Goal: Task Accomplishment & Management: Use online tool/utility

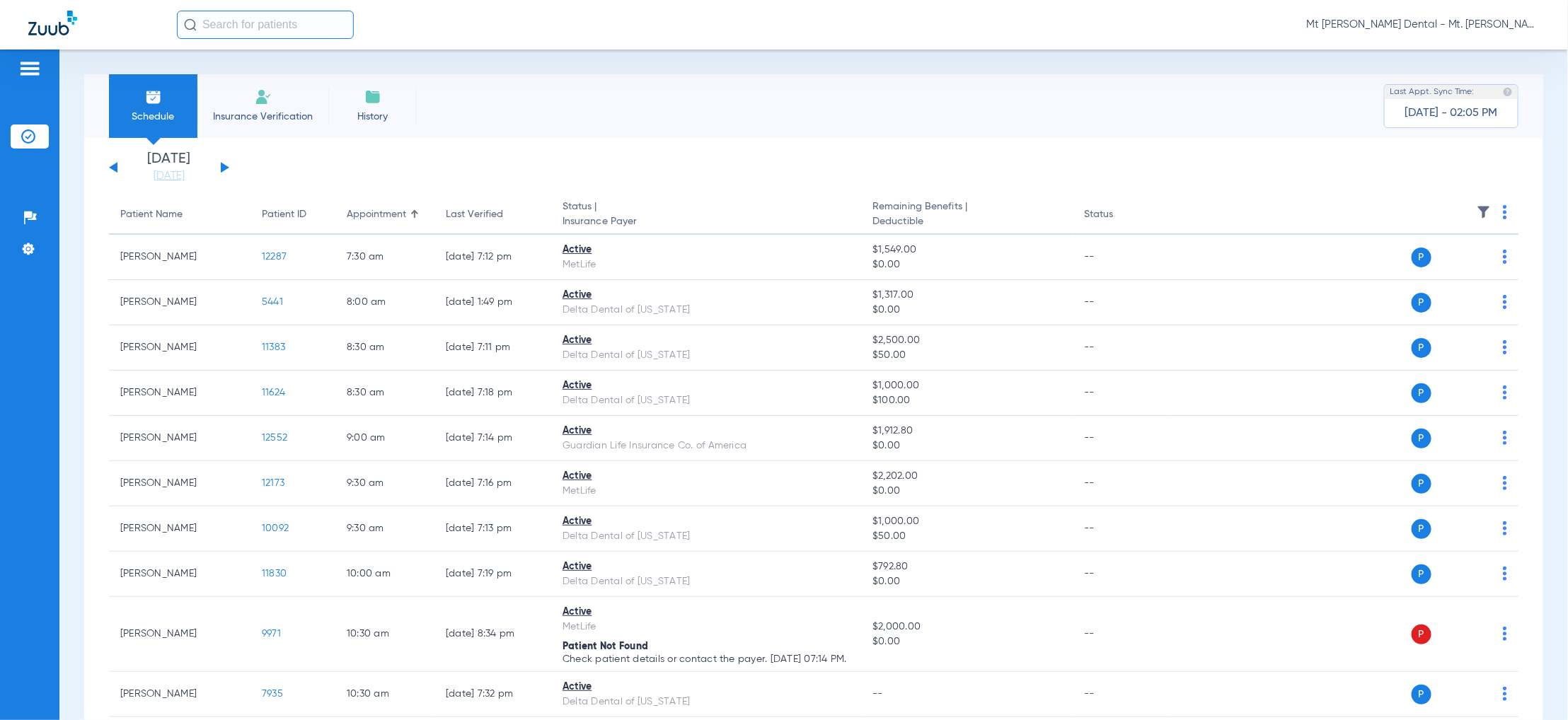
click at [295, 121] on span "Insurance Verification" at bounding box center [262, 117] width 109 height 14
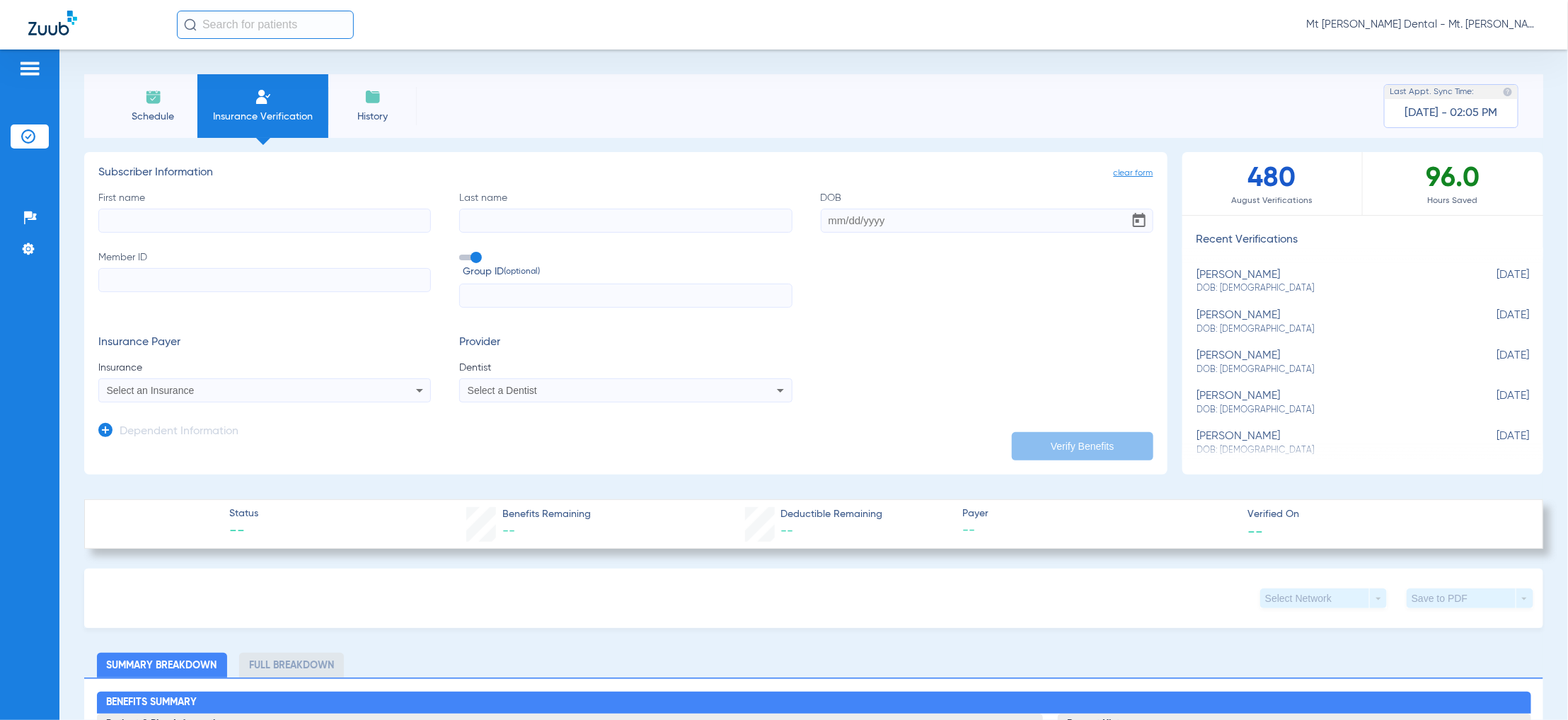
click at [213, 204] on label "First name" at bounding box center [265, 212] width 332 height 42
click at [213, 209] on input "First name" at bounding box center [265, 221] width 332 height 24
click at [212, 217] on input "First name" at bounding box center [265, 221] width 332 height 24
type input "mark"
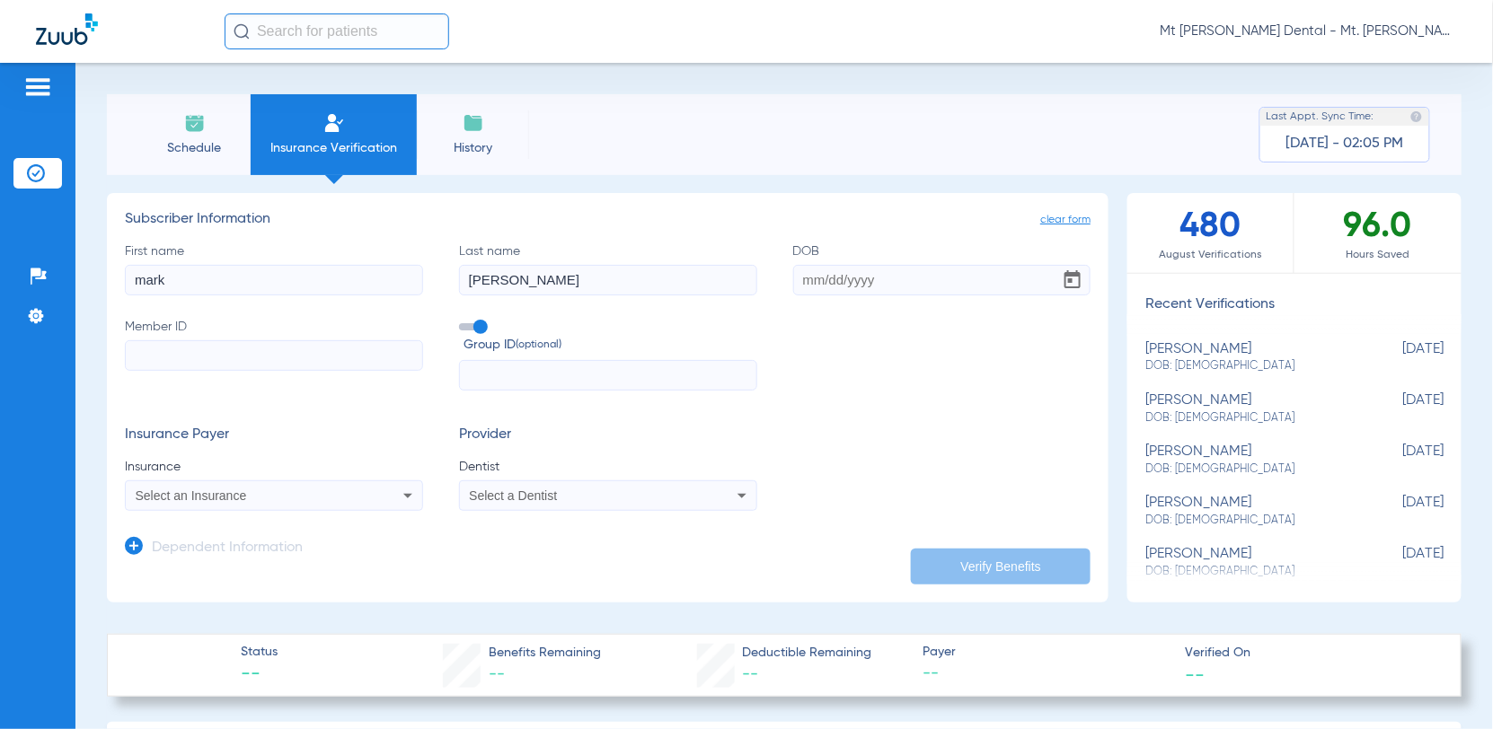
type input "[PERSON_NAME]"
type input "[DATE]"
click at [314, 349] on input "Member ID" at bounding box center [274, 355] width 298 height 31
type input "56956963900"
click at [387, 485] on div "Select an Insurance" at bounding box center [274, 496] width 296 height 22
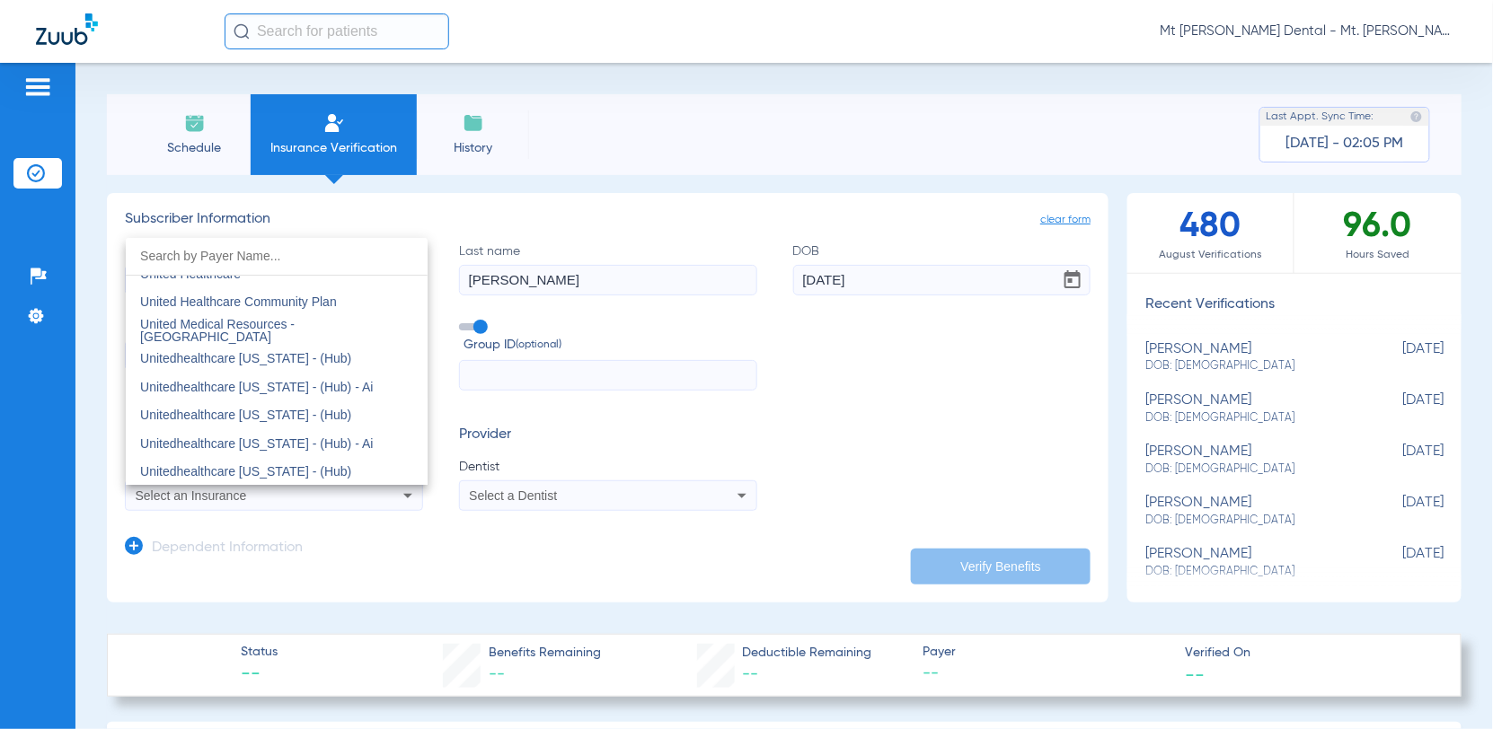
scroll to position [10689, 0]
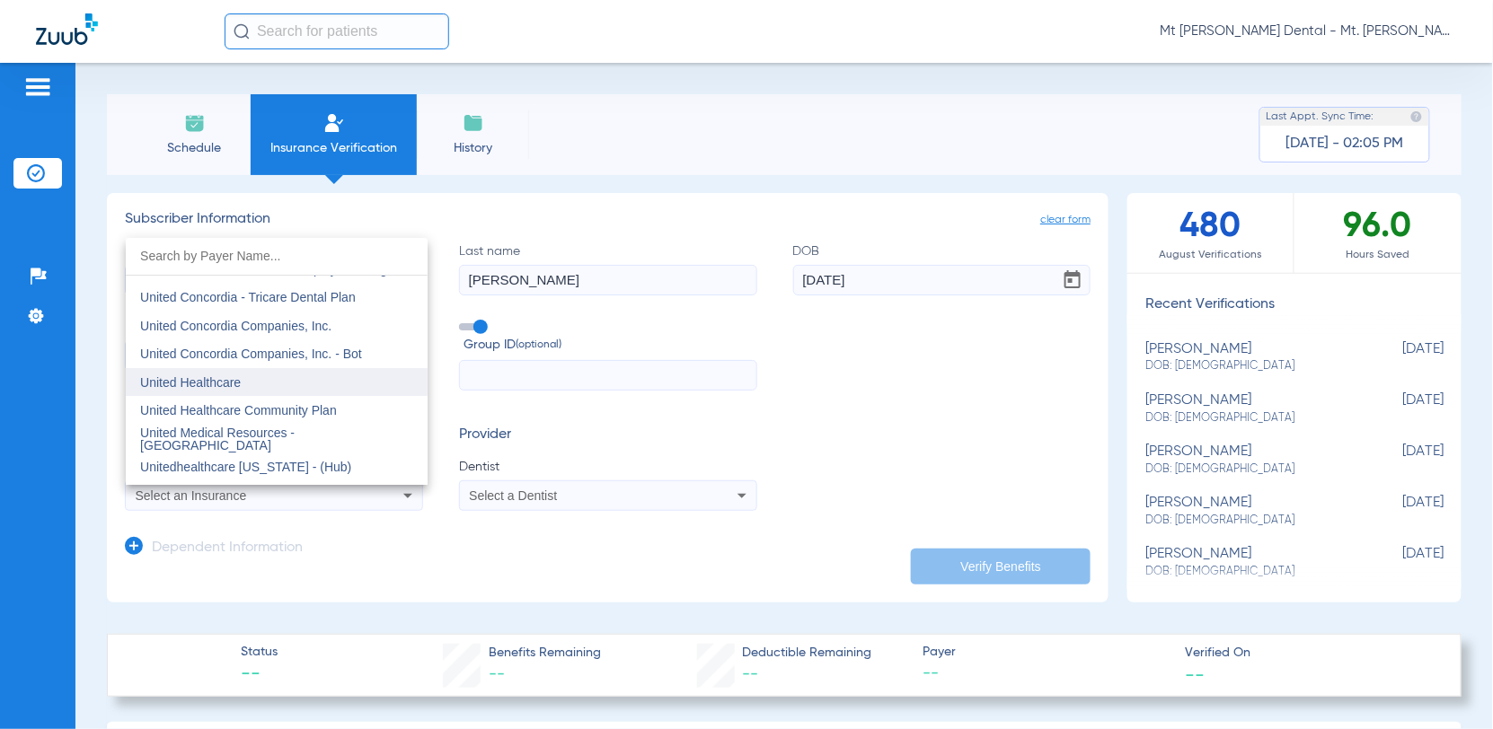
click at [331, 387] on mat-option "United Healthcare" at bounding box center [277, 382] width 302 height 29
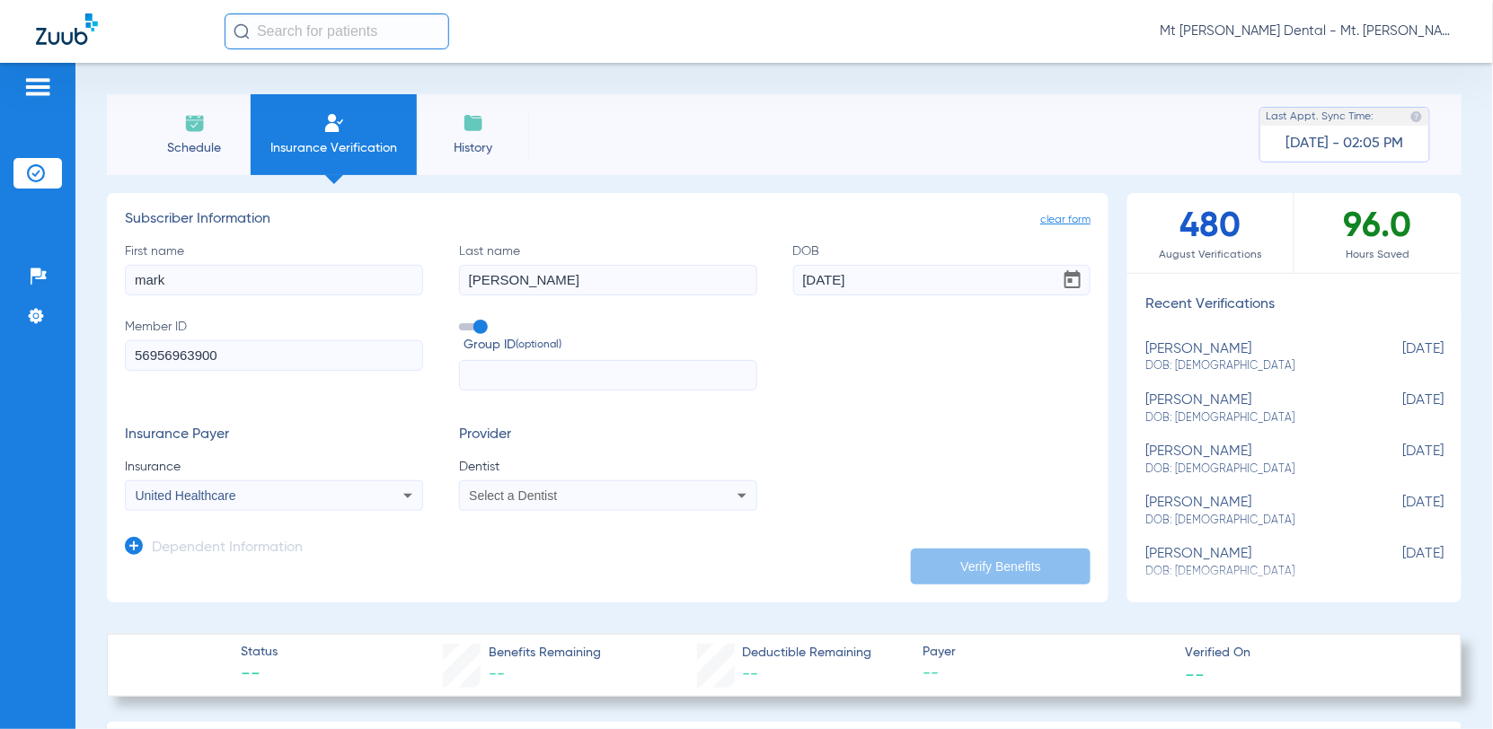
click at [735, 505] on icon at bounding box center [742, 496] width 22 height 22
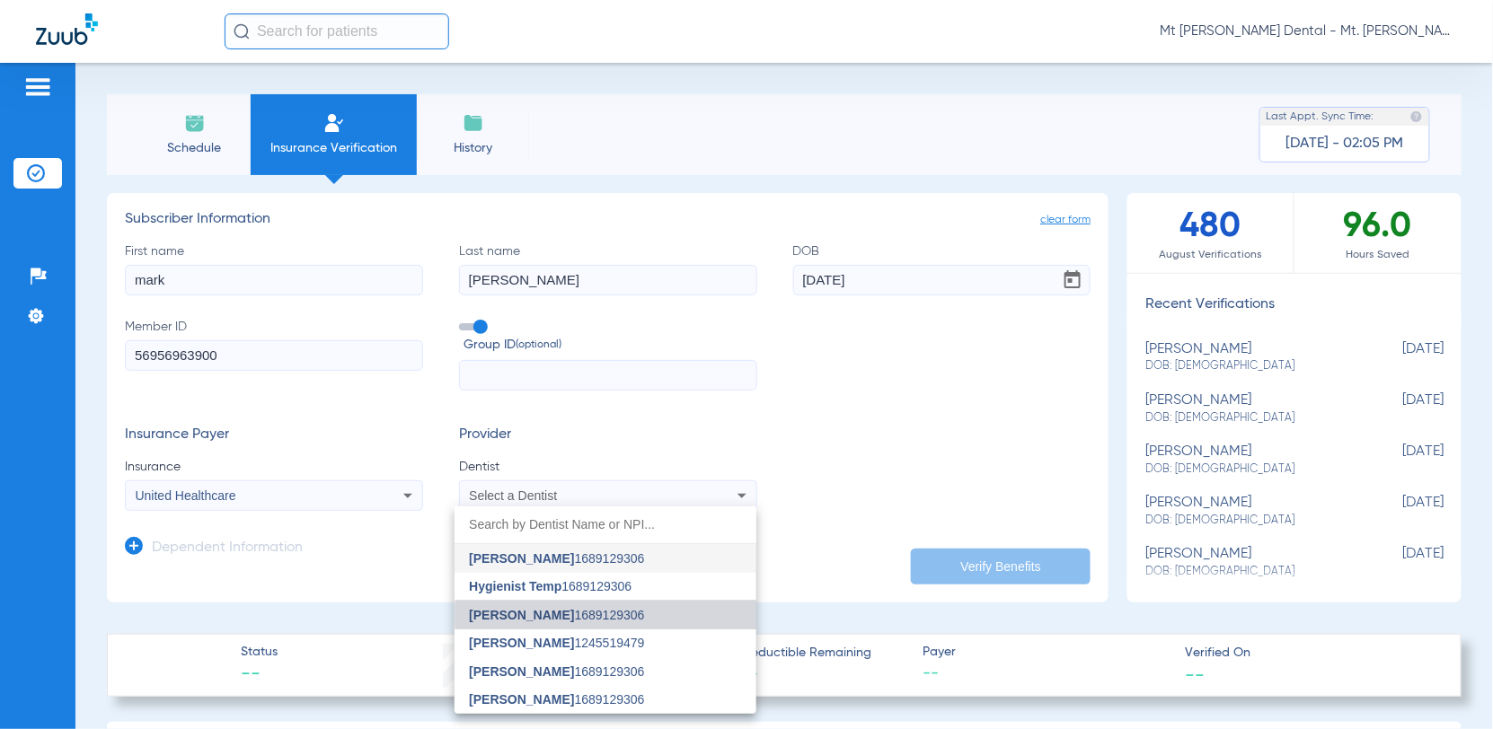
click at [657, 617] on mat-option "[PERSON_NAME] 1689129306" at bounding box center [606, 615] width 302 height 29
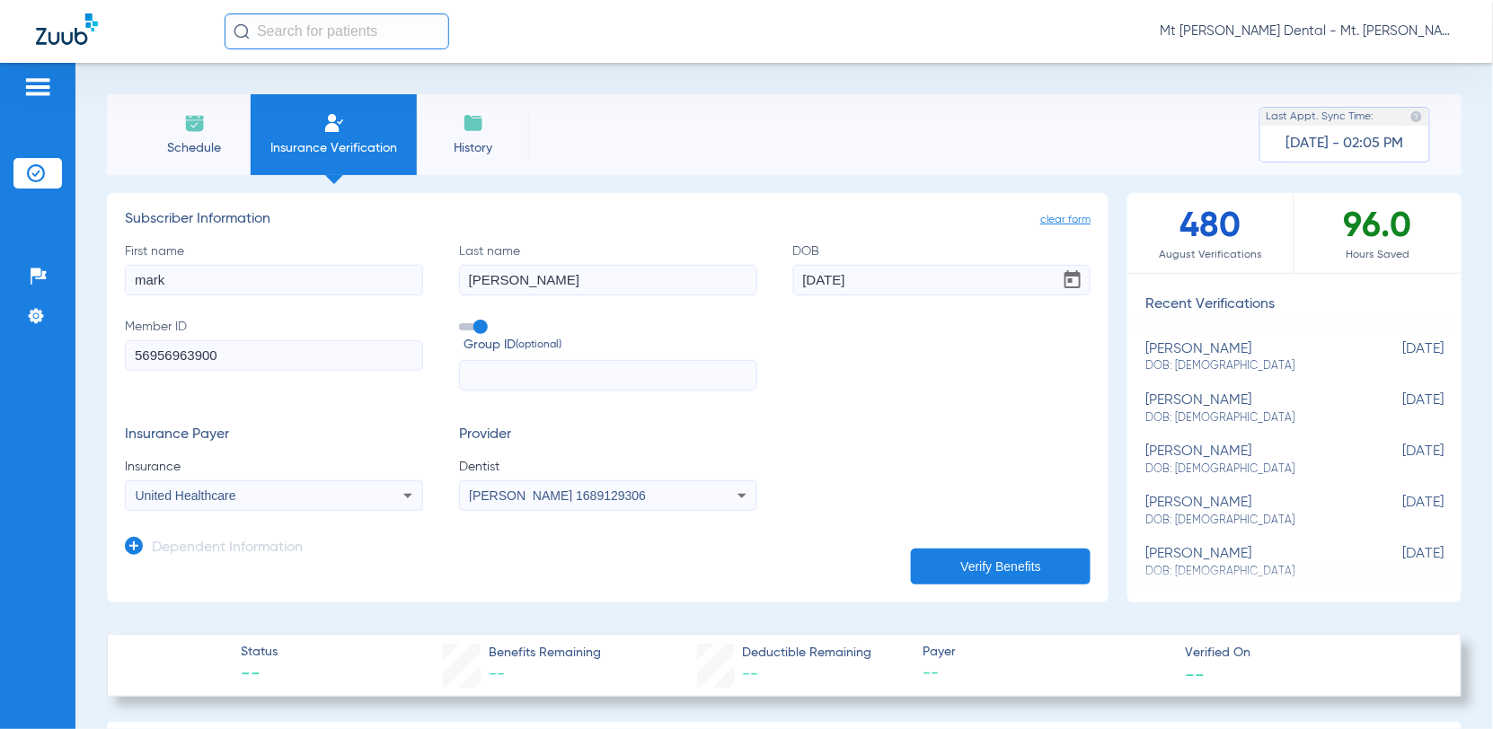
click at [985, 557] on button "Verify Benefits" at bounding box center [1001, 567] width 180 height 36
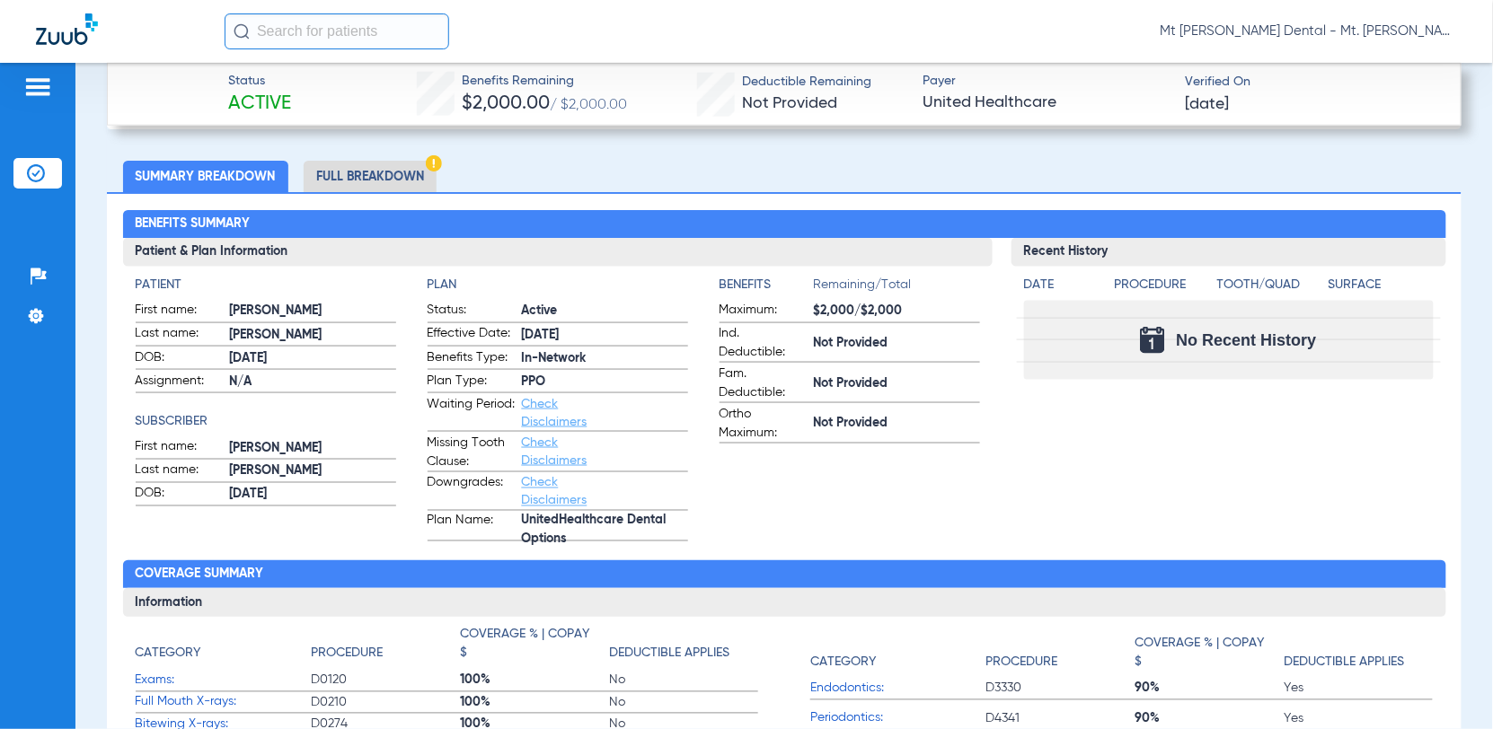
scroll to position [674, 0]
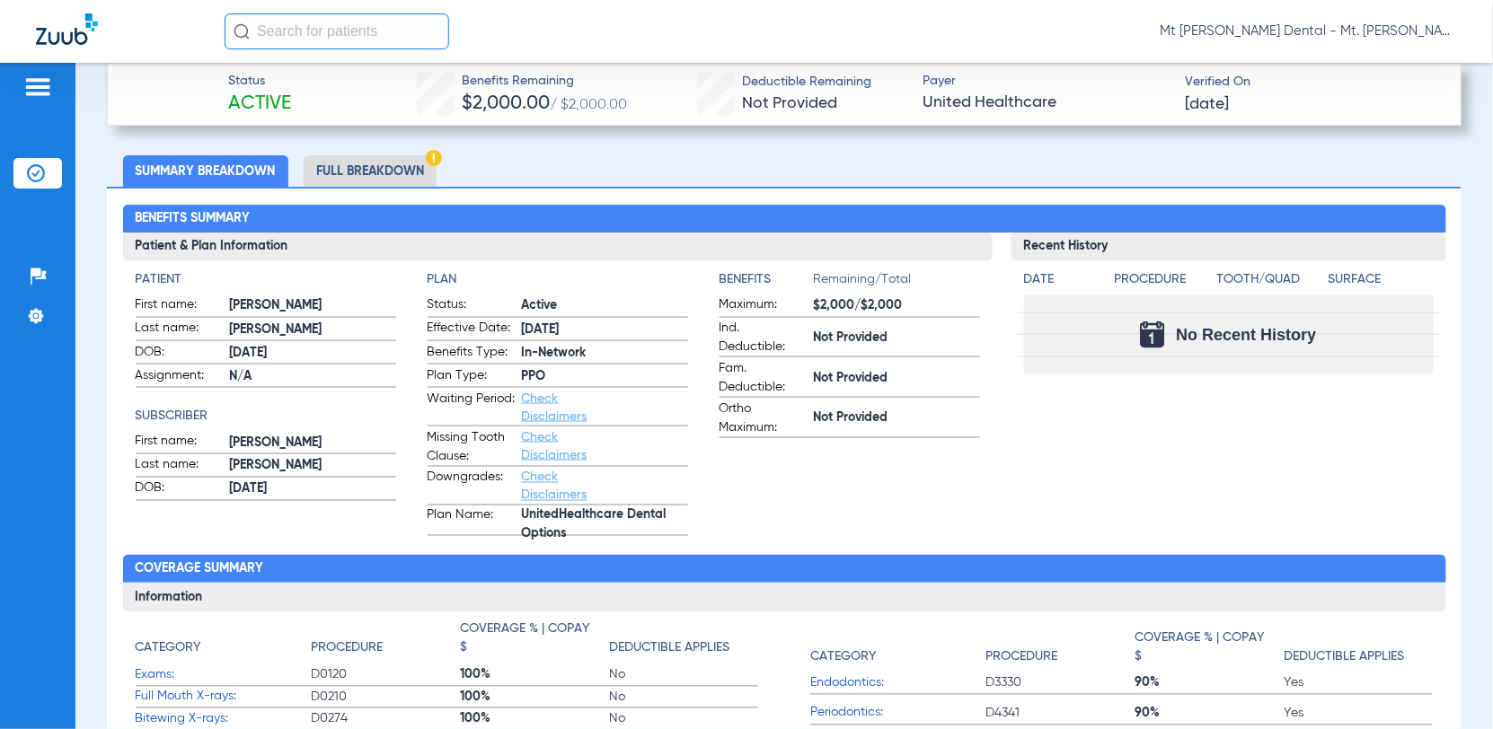
click at [393, 178] on li "Full Breakdown" at bounding box center [370, 170] width 133 height 31
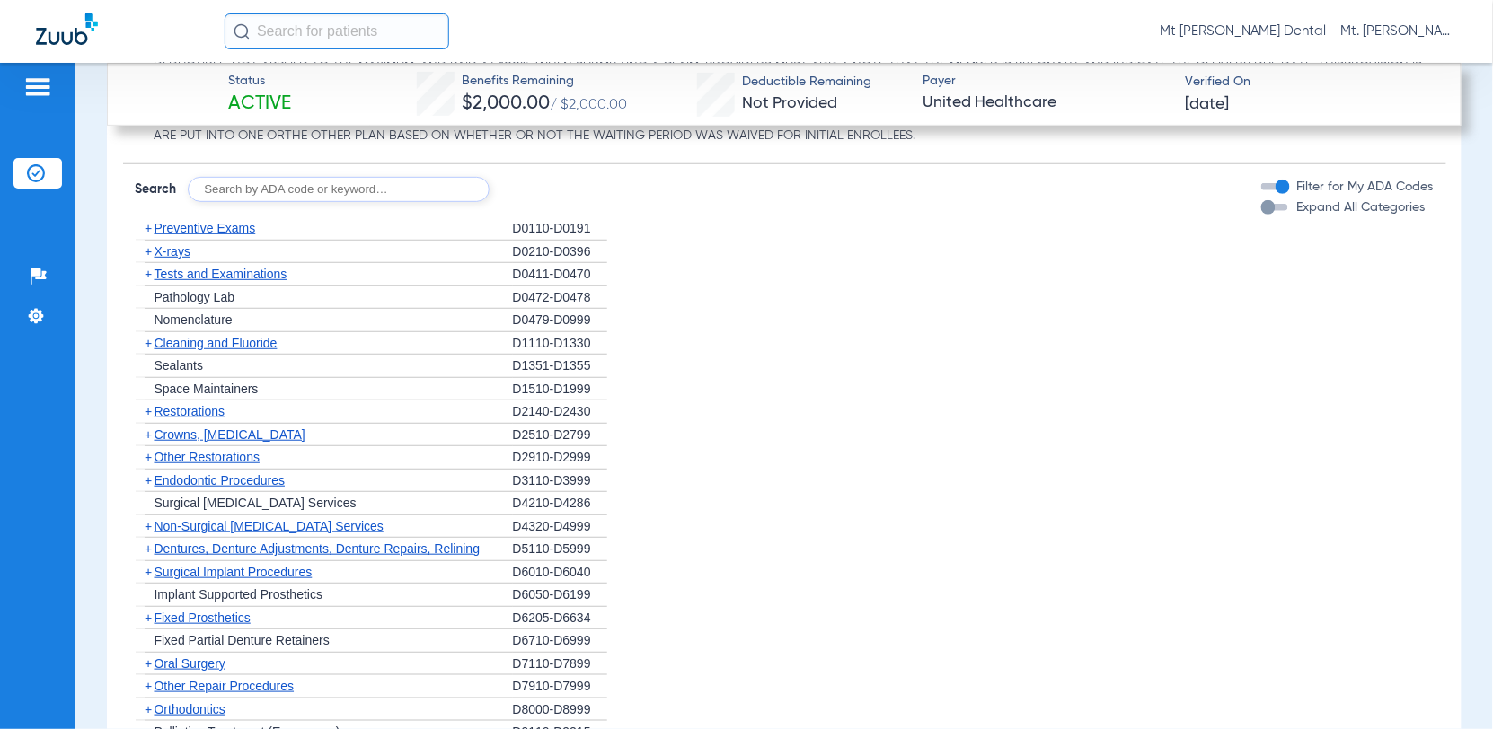
scroll to position [2380, 0]
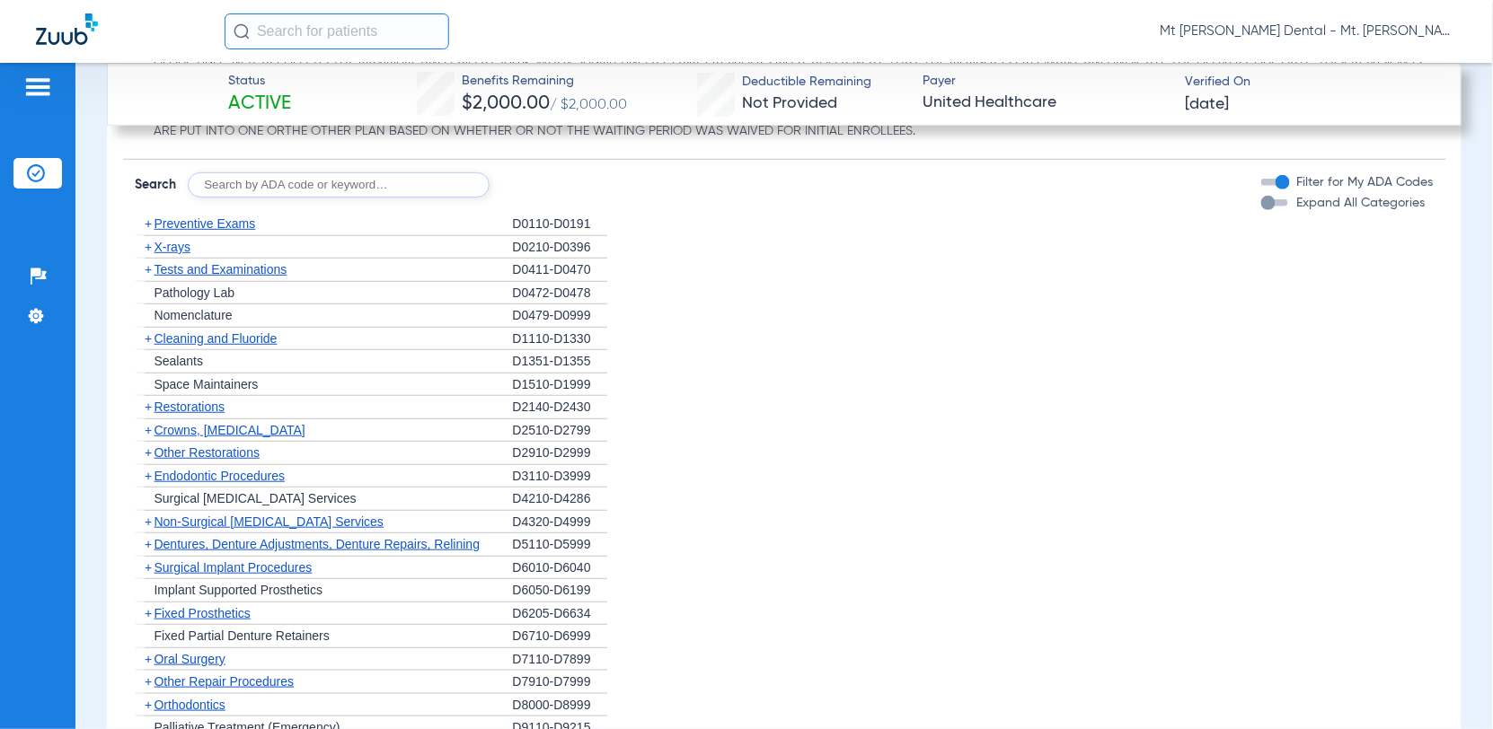
click at [146, 218] on span "+" at bounding box center [148, 223] width 7 height 14
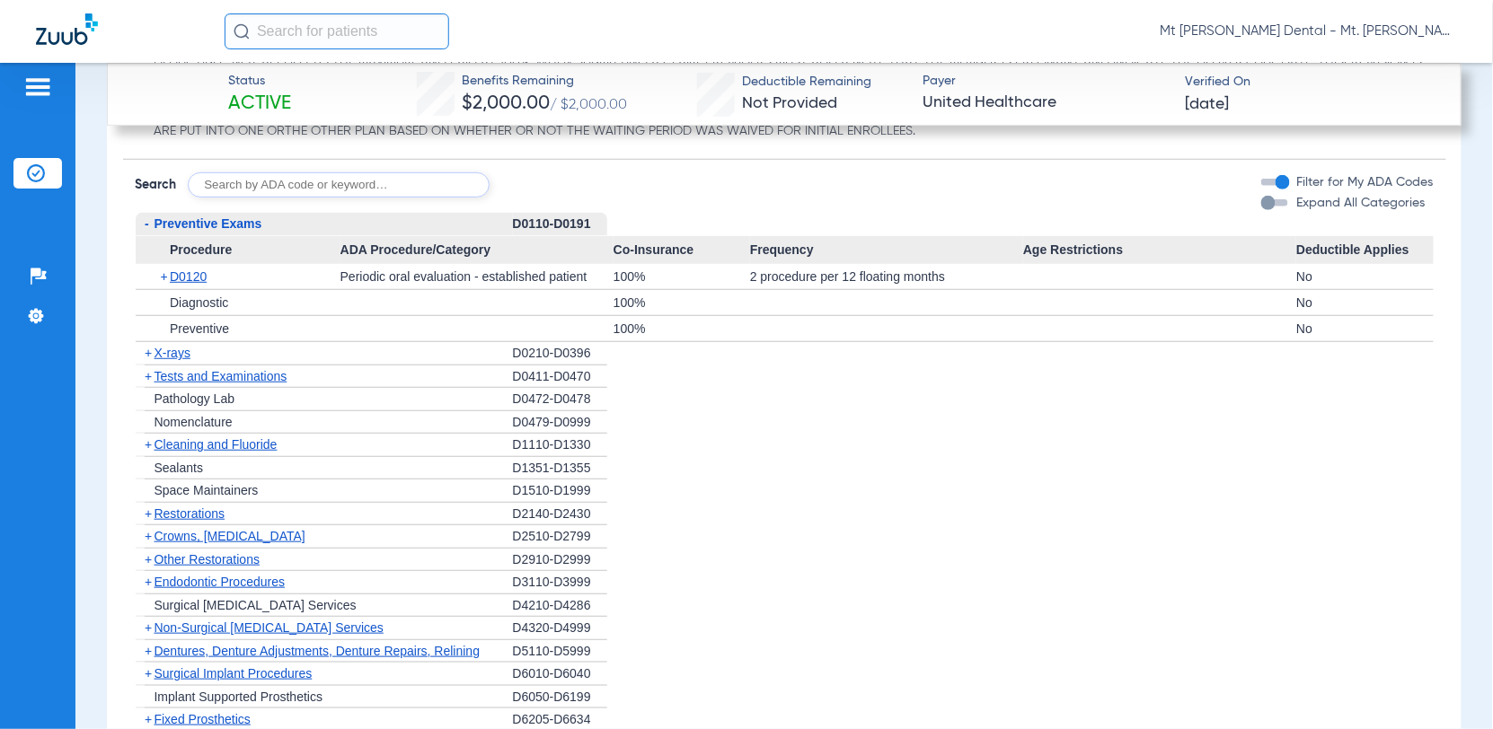
click at [1261, 205] on div "button" at bounding box center [1274, 202] width 27 height 7
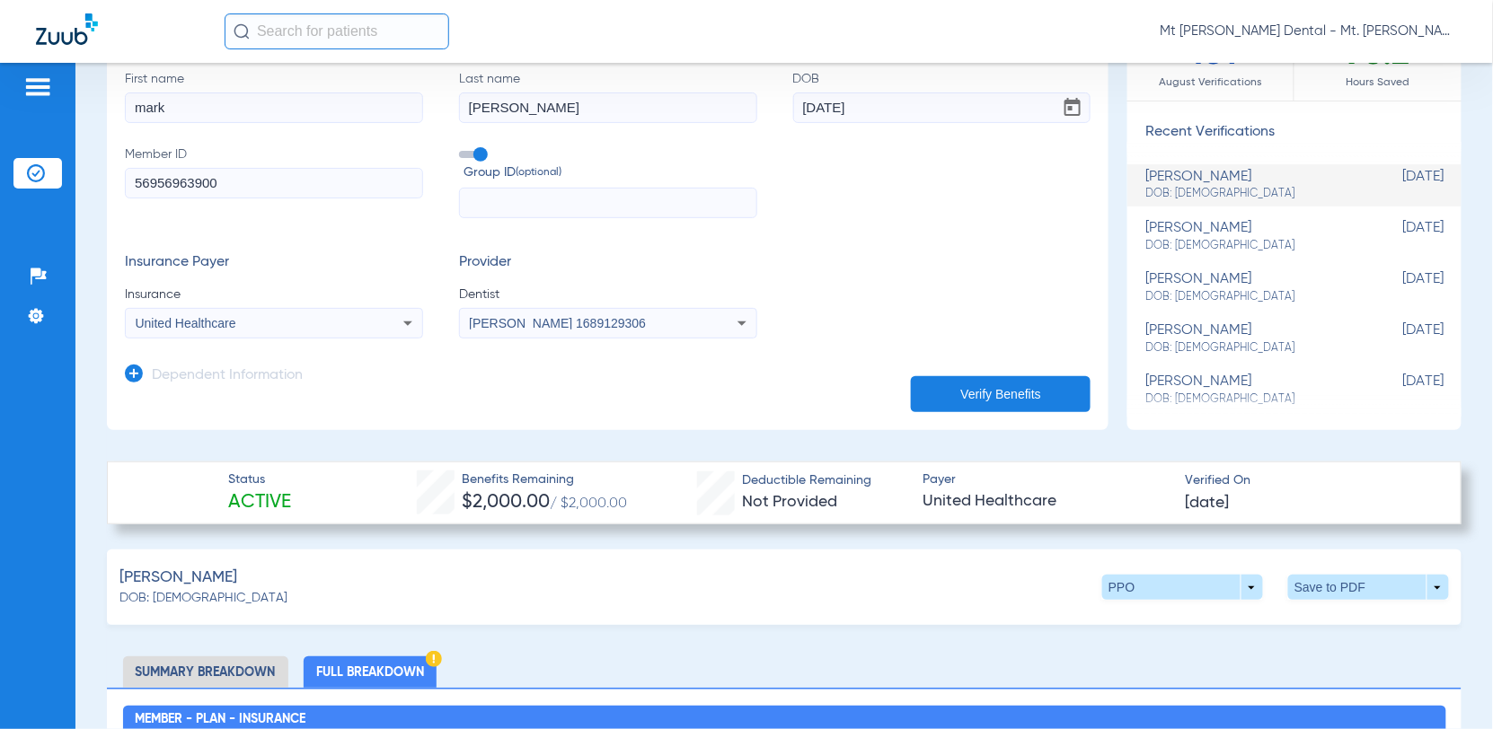
scroll to position [0, 0]
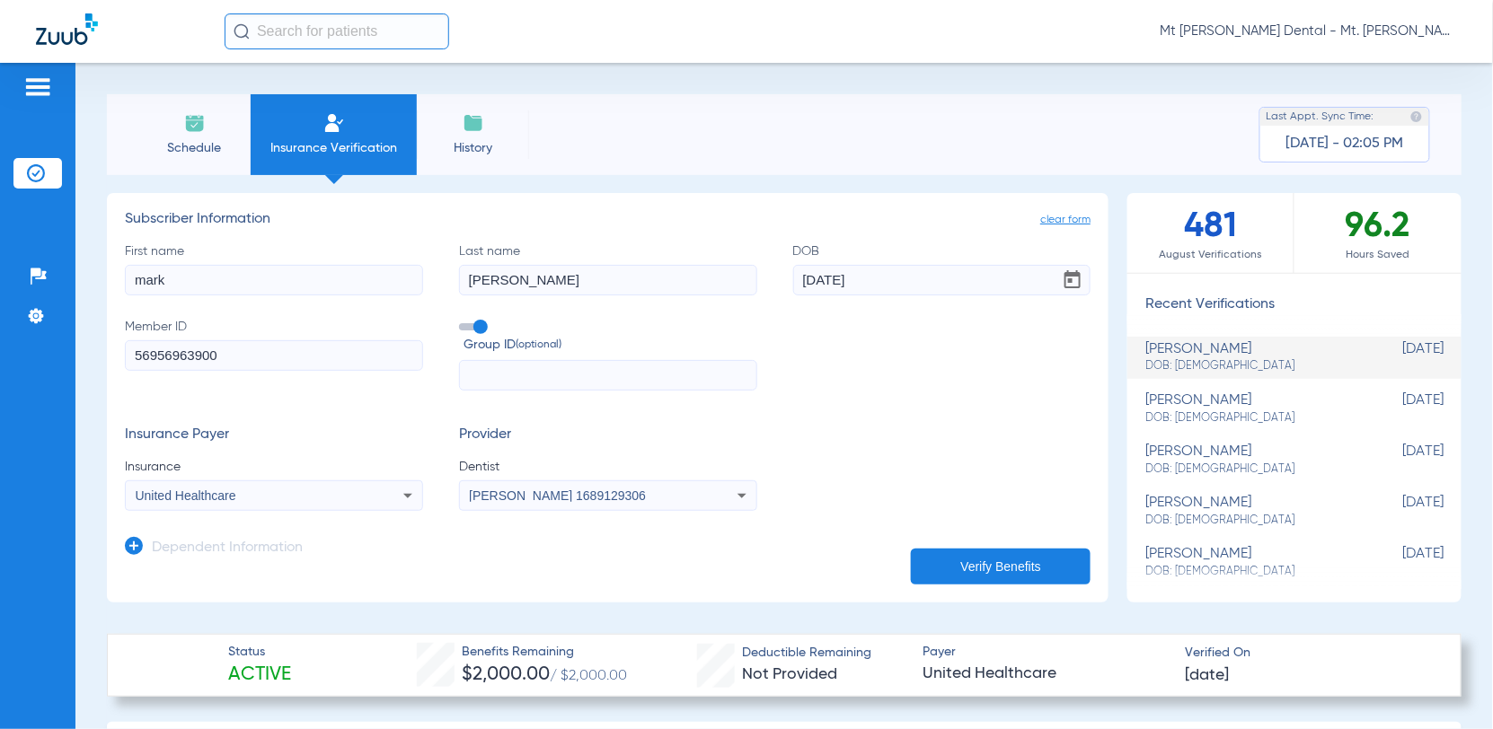
click at [1450, 34] on span "Mt [PERSON_NAME] Dental - Mt. [PERSON_NAME] Dental" at bounding box center [1309, 31] width 296 height 18
click at [1450, 34] on div at bounding box center [746, 364] width 1493 height 729
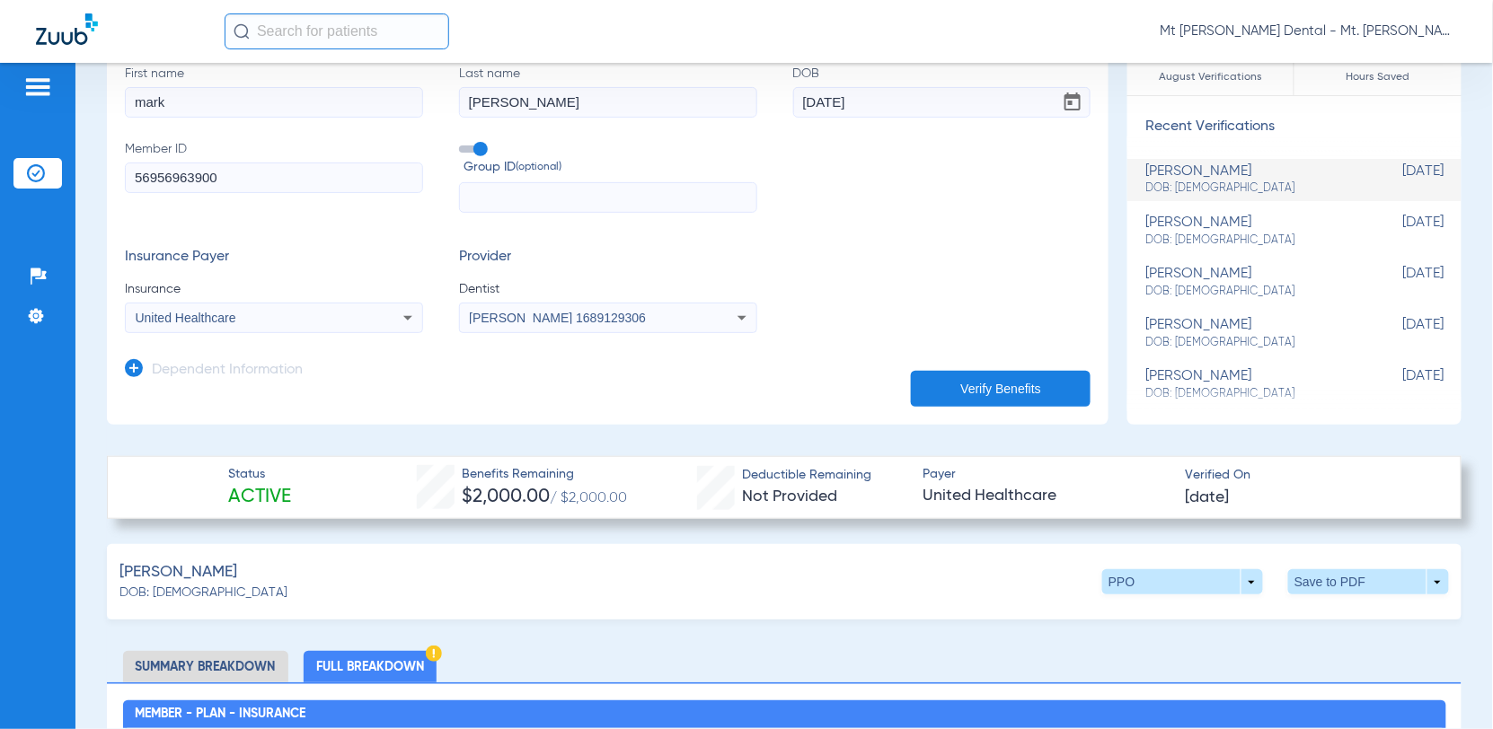
scroll to position [163, 0]
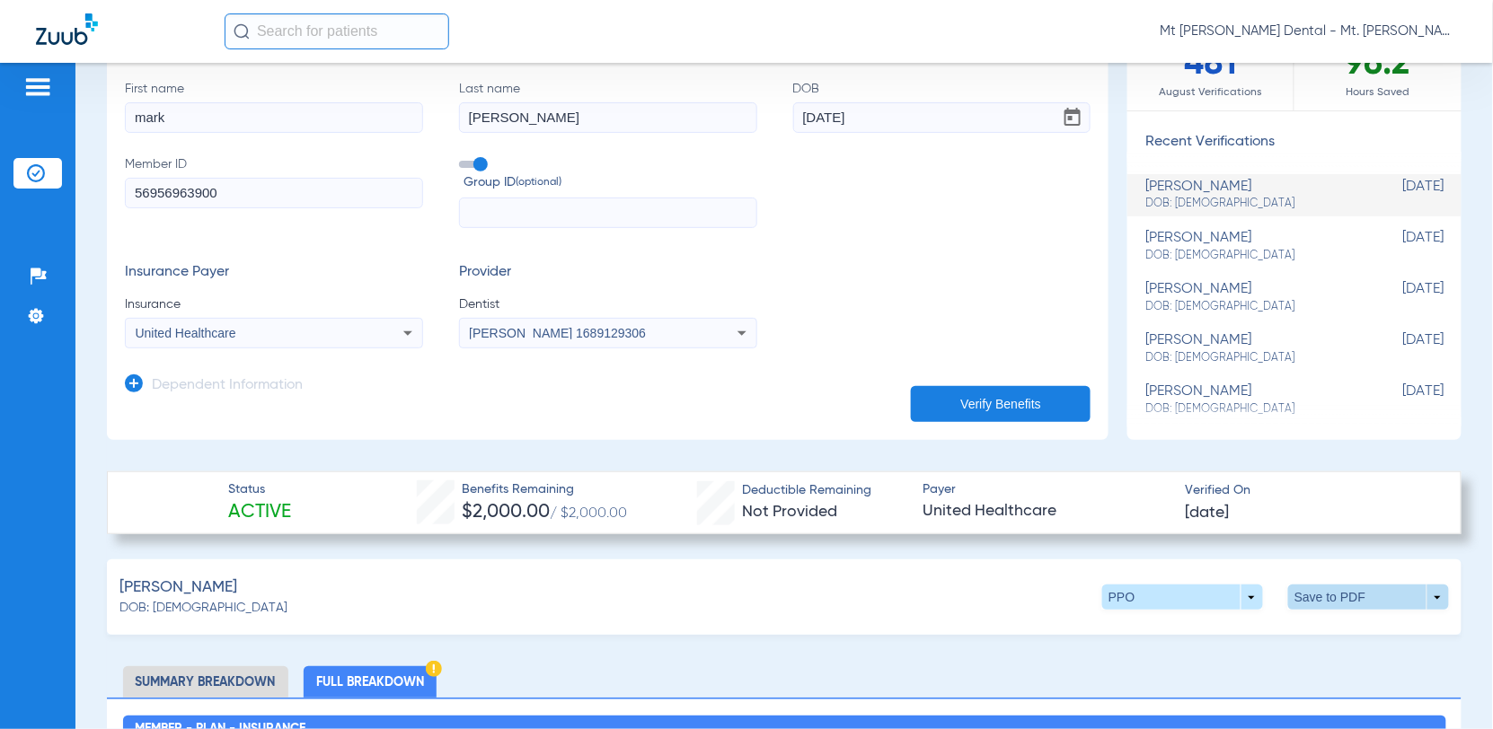
click at [1417, 600] on span at bounding box center [1368, 597] width 161 height 25
click at [1210, 637] on span "Save to PDF" at bounding box center [1214, 631] width 71 height 13
